Goal: Information Seeking & Learning: Find specific fact

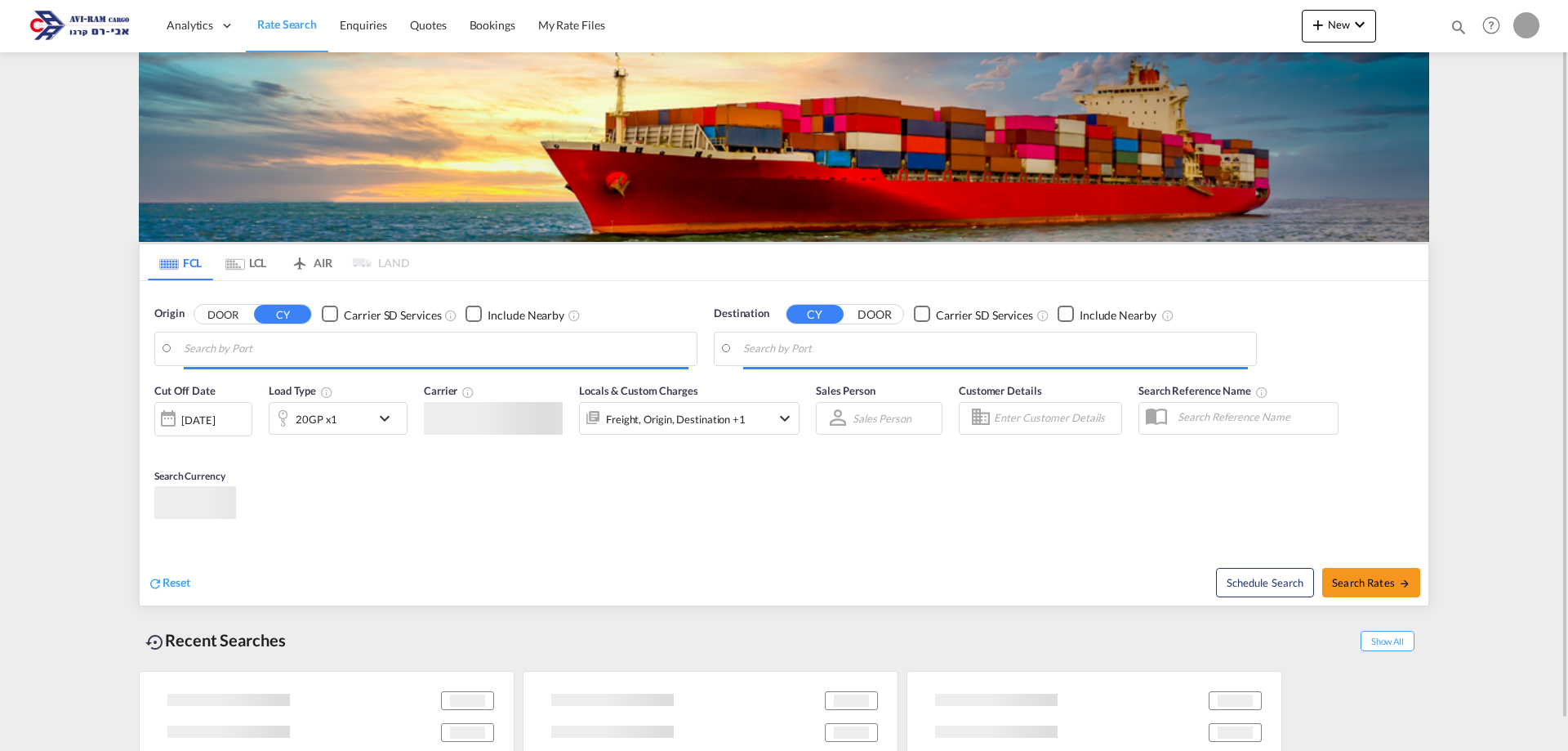
click at [780, 464] on div "Cut Off Date [DATE] [DATE] Load Type 20GP x1 Carrier Locals & Custom Charges Fr…" at bounding box center [784, 454] width 1288 height 160
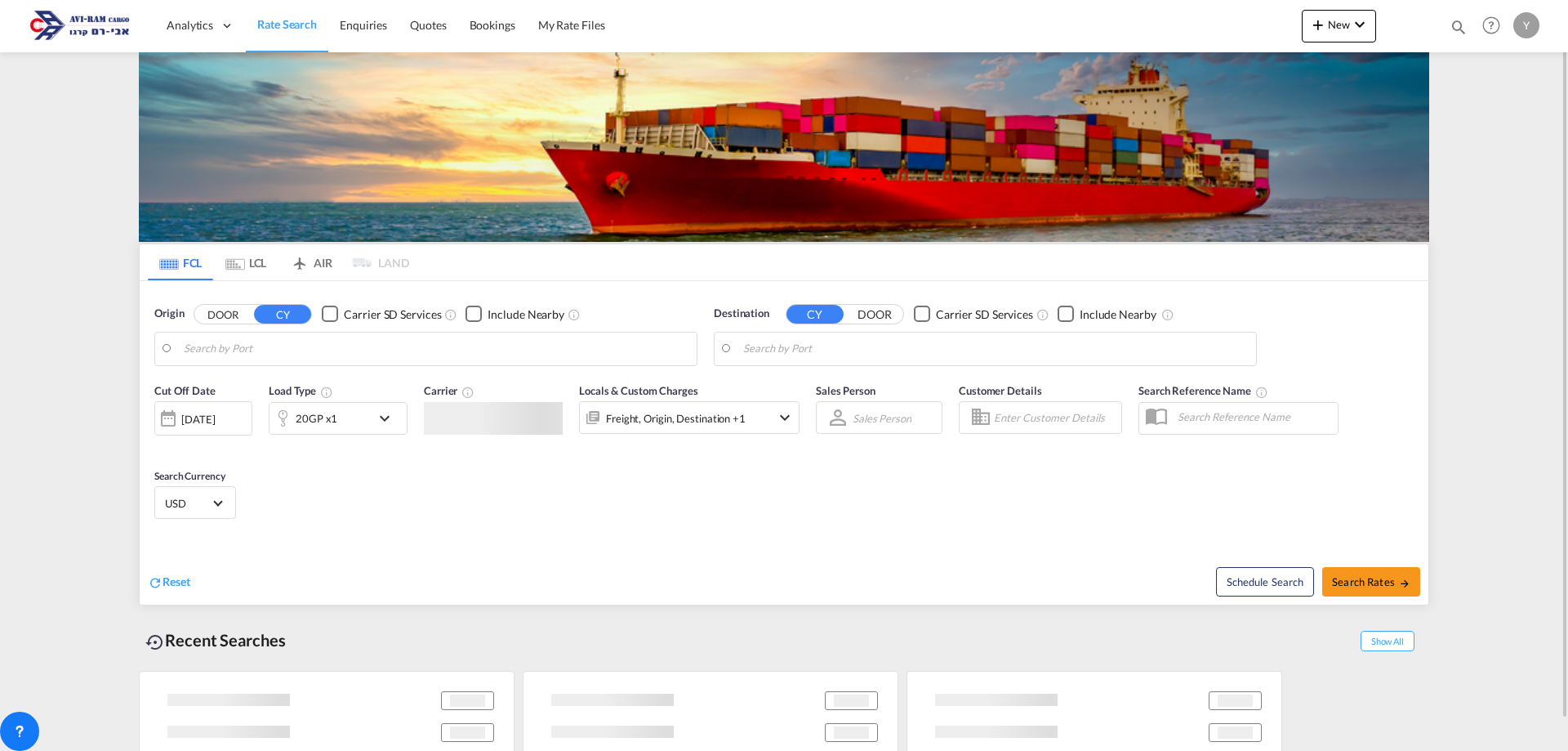
type input "Koper, SIKOP"
type input "[GEOGRAPHIC_DATA], [GEOGRAPHIC_DATA]"
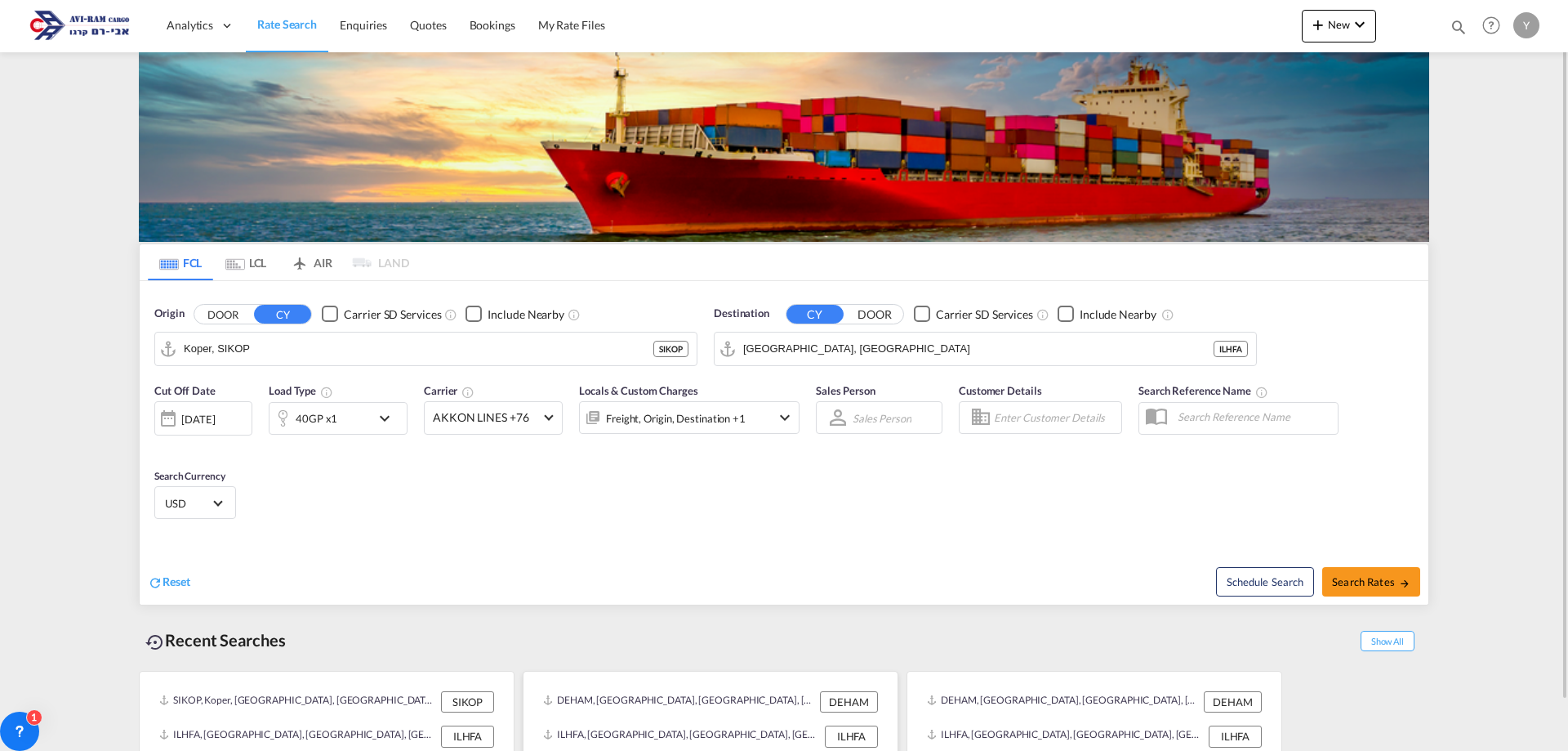
click at [836, 745] on div "ILHFA" at bounding box center [851, 735] width 53 height 21
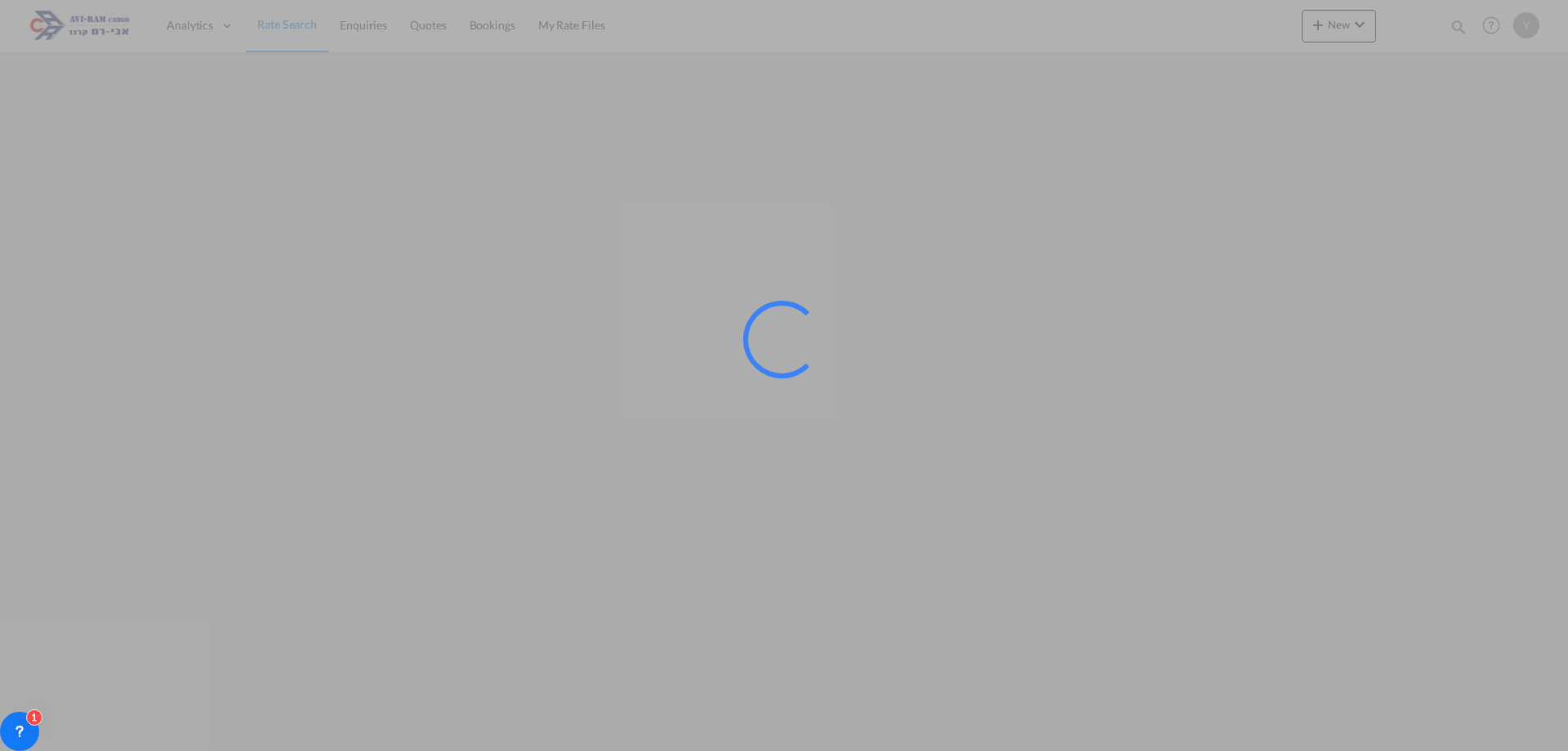
click at [825, 749] on div at bounding box center [784, 376] width 1568 height 751
